Goal: Find specific page/section: Find specific page/section

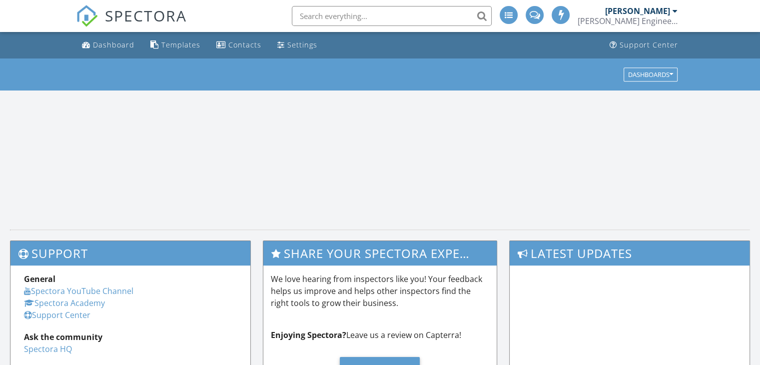
click at [335, 26] on li at bounding box center [389, 16] width 214 height 32
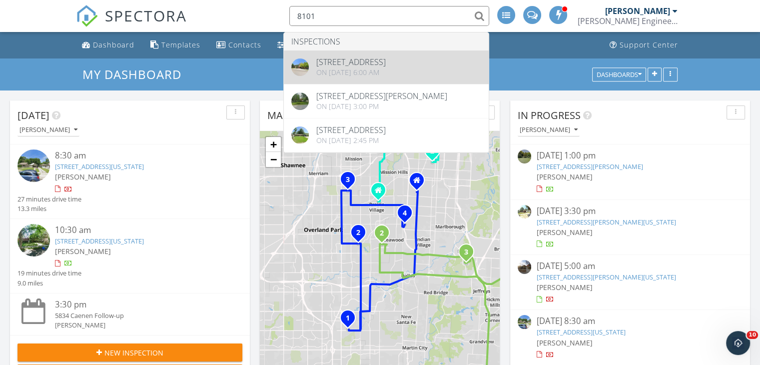
type input "8101"
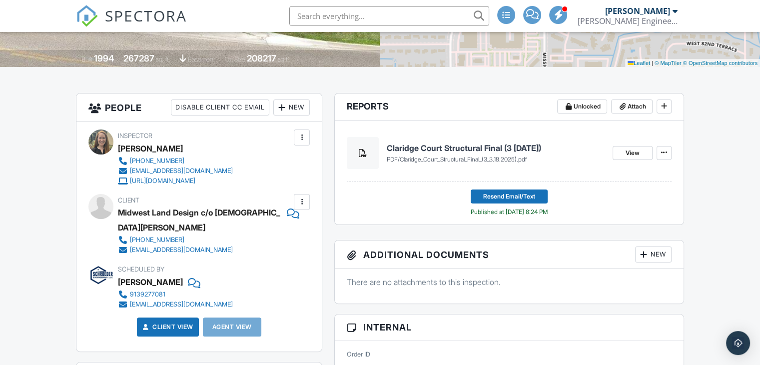
click at [438, 148] on h4 "Claridge Court Structural Final (3 3.18.2025)" at bounding box center [496, 147] width 218 height 11
